Goal: Task Accomplishment & Management: Manage account settings

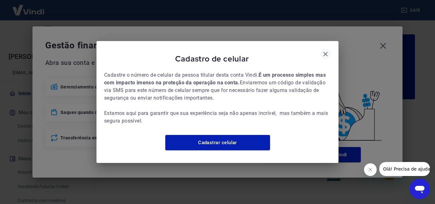
click at [326, 52] on icon "button" at bounding box center [325, 54] width 4 height 4
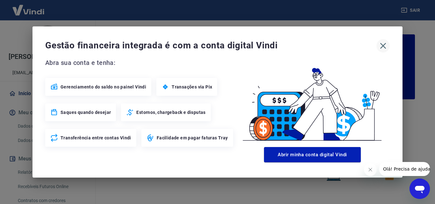
click at [384, 47] on icon "button" at bounding box center [383, 46] width 10 height 10
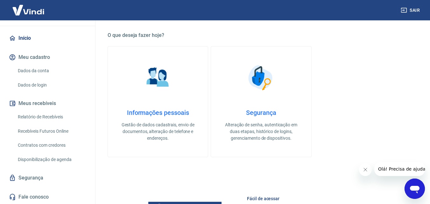
scroll to position [159, 0]
